Goal: Transaction & Acquisition: Download file/media

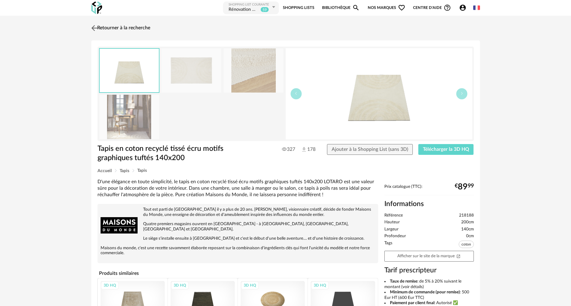
click at [112, 26] on link "Retourner à la recherche" at bounding box center [120, 28] width 60 height 14
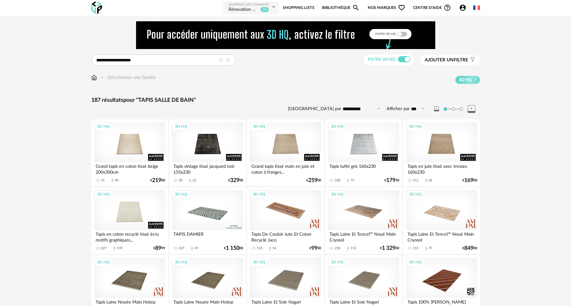
click at [222, 60] on icon at bounding box center [221, 60] width 4 height 4
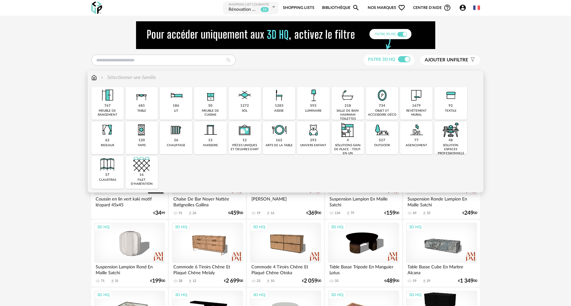
click at [314, 104] on div "593" at bounding box center [313, 106] width 6 height 5
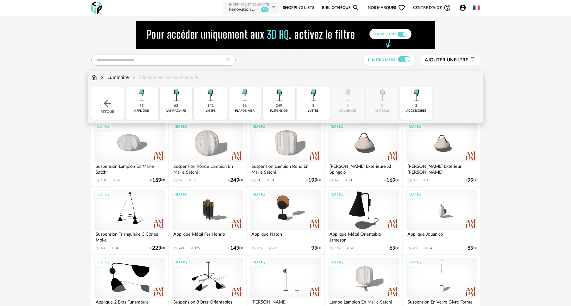
click at [277, 101] on img at bounding box center [279, 95] width 17 height 17
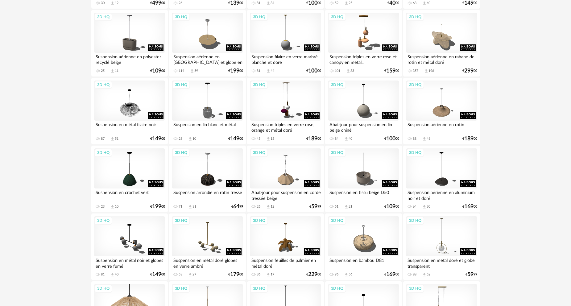
scroll to position [771, 0]
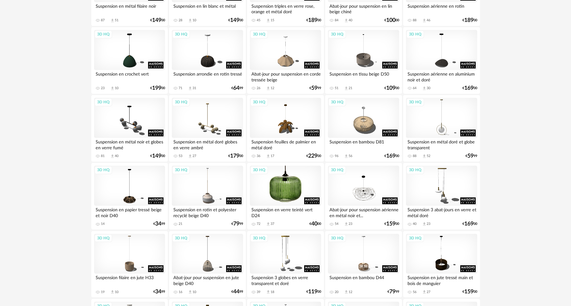
click at [290, 190] on div "3D HQ" at bounding box center [285, 186] width 71 height 40
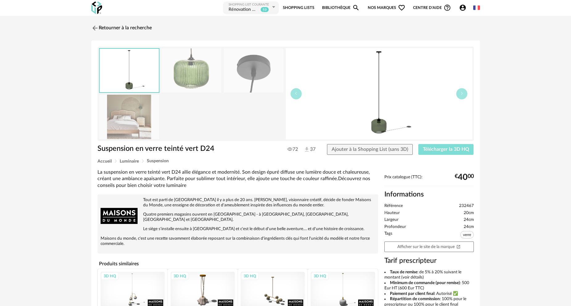
click at [440, 146] on button "Télécharger la 3D HQ" at bounding box center [446, 149] width 56 height 11
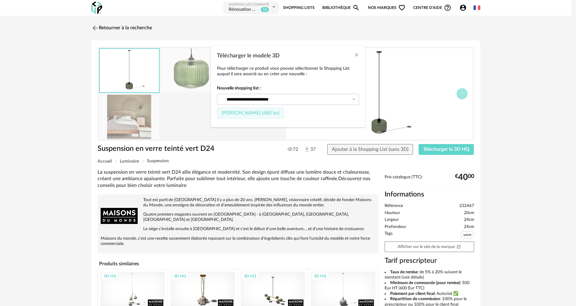
click at [242, 112] on span "[PERSON_NAME] (680 ko)" at bounding box center [251, 112] width 58 height 5
